Goal: Register for event/course

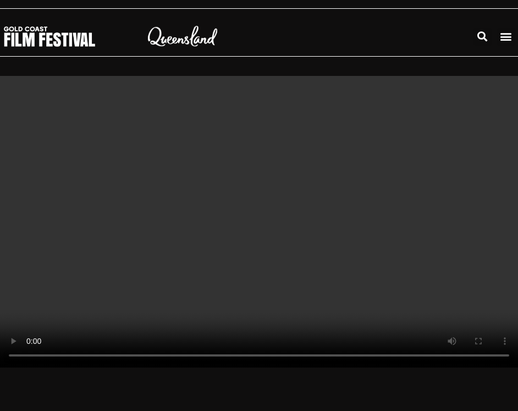
click at [509, 35] on icon "Menu Toggle" at bounding box center [506, 36] width 12 height 12
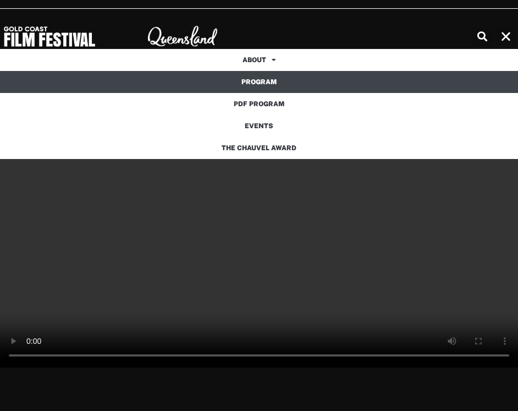
click at [257, 82] on link "Program" at bounding box center [259, 82] width 518 height 22
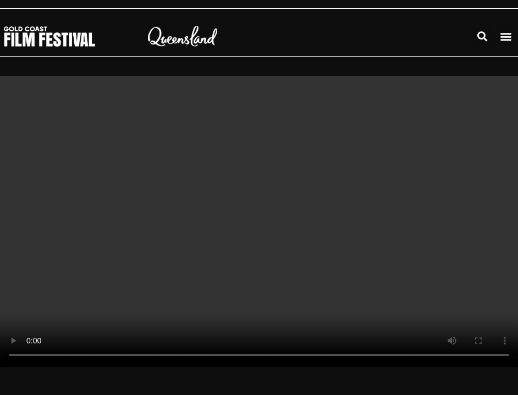
scroll to position [24, 0]
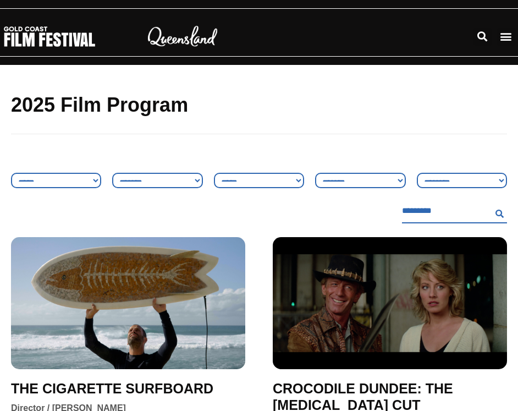
select select "**"
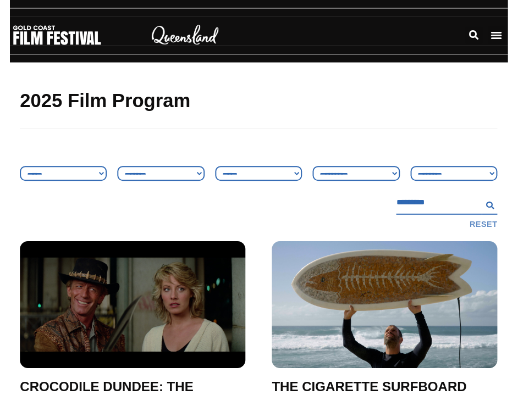
scroll to position [0, 1]
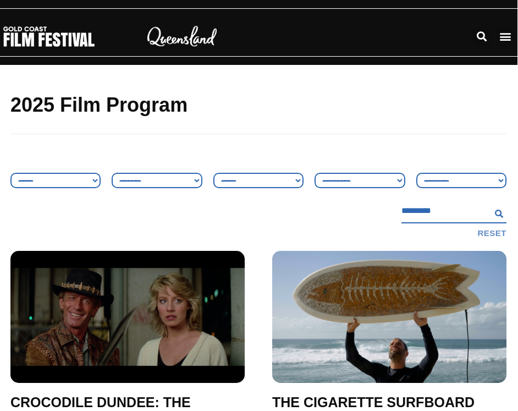
click at [502, 36] on icon "Menu Toggle" at bounding box center [505, 36] width 12 height 12
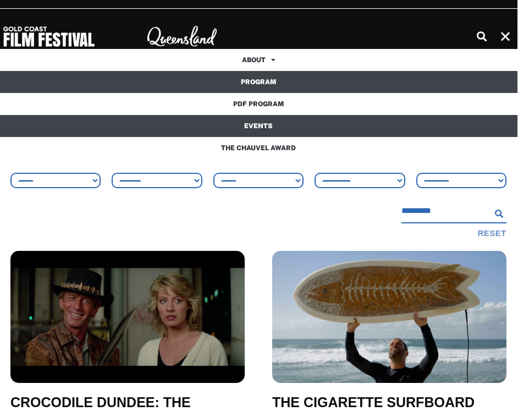
click at [257, 126] on link "Events" at bounding box center [258, 126] width 518 height 22
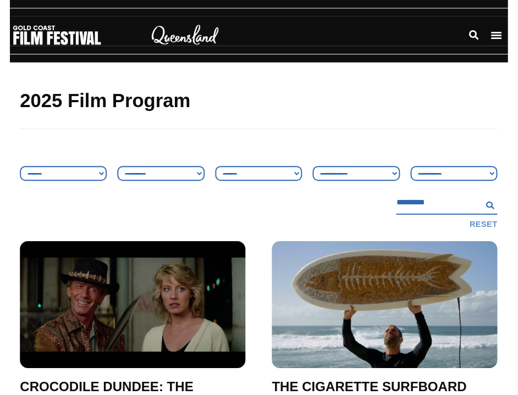
scroll to position [24, 0]
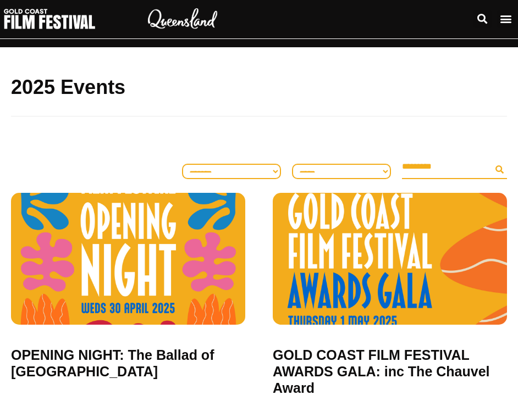
scroll to position [19, 0]
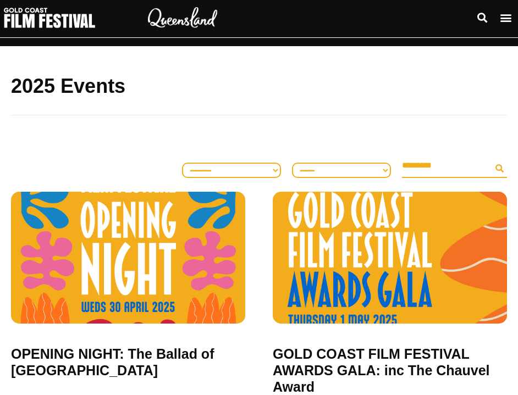
select select "**********"
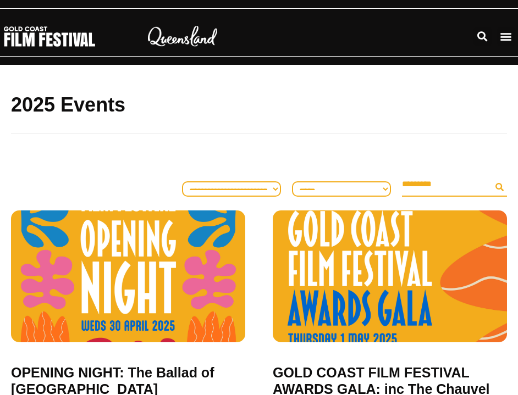
scroll to position [0, 0]
click at [505, 31] on icon "Menu Toggle" at bounding box center [506, 36] width 12 height 12
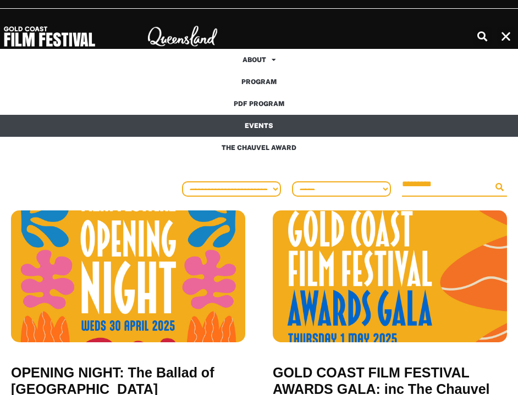
click at [247, 26] on div at bounding box center [207, 35] width 130 height 25
